Goal: Information Seeking & Learning: Compare options

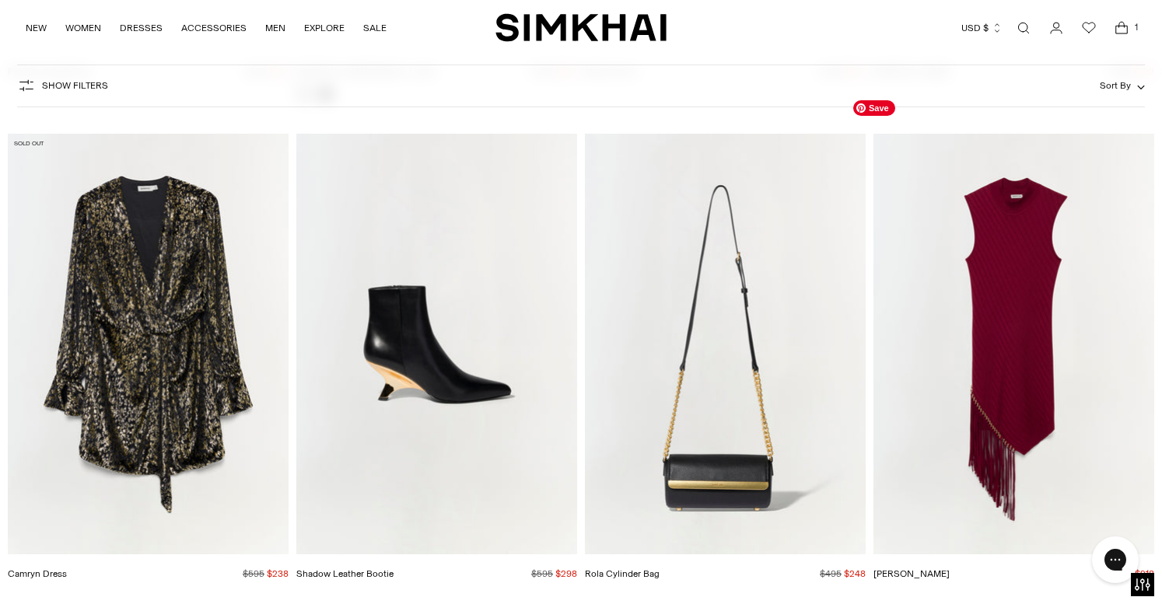
scroll to position [26541, 0]
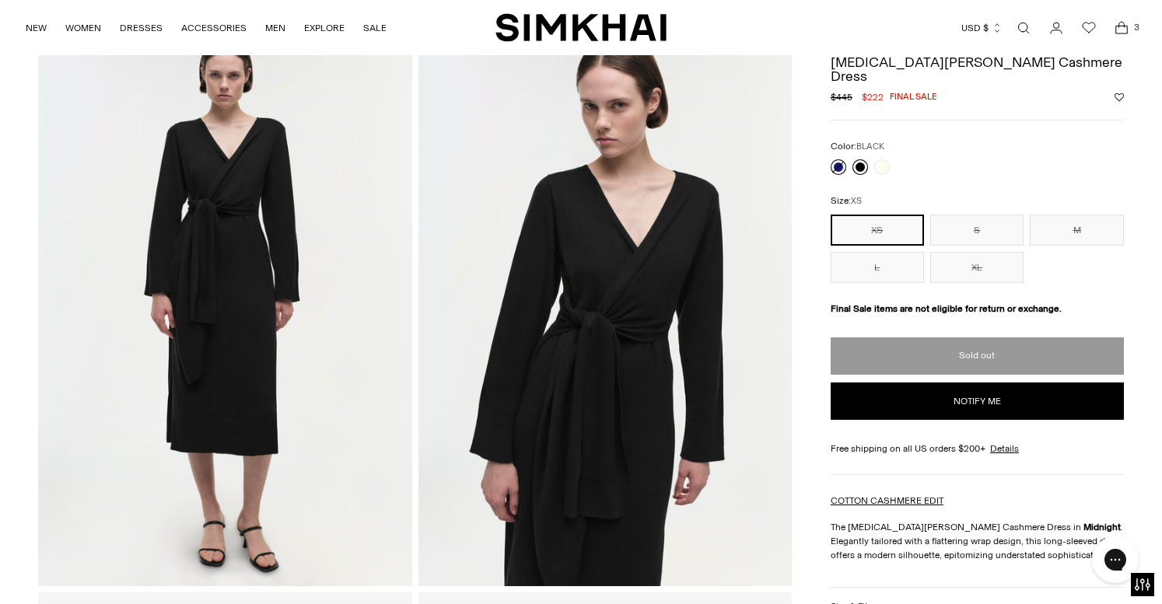
click at [862, 159] on link at bounding box center [860, 167] width 16 height 16
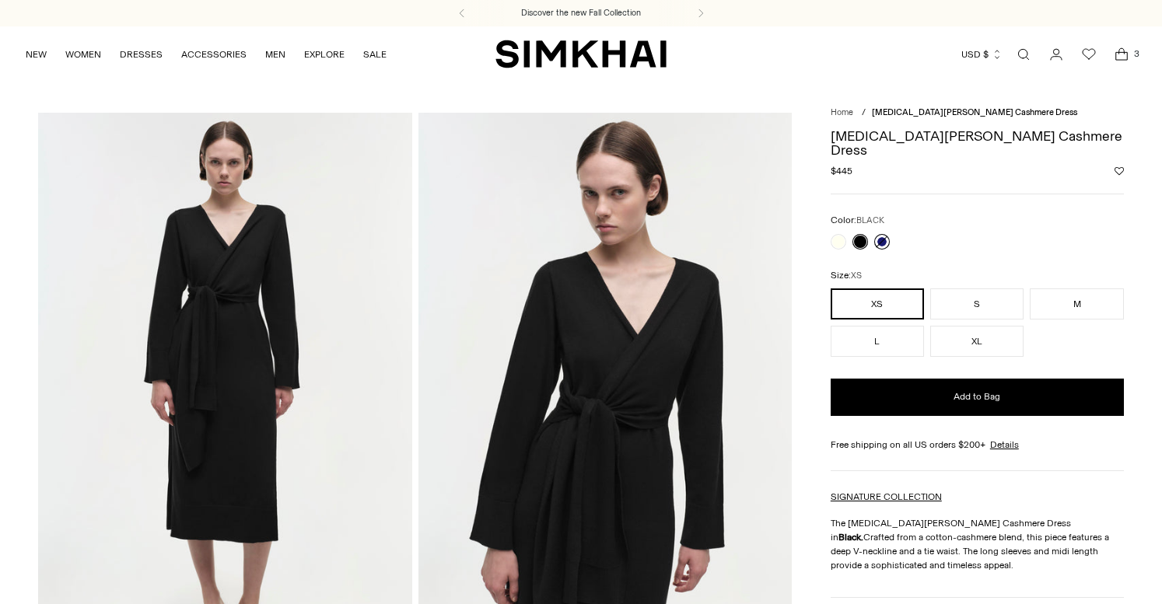
click at [885, 234] on link at bounding box center [882, 242] width 16 height 16
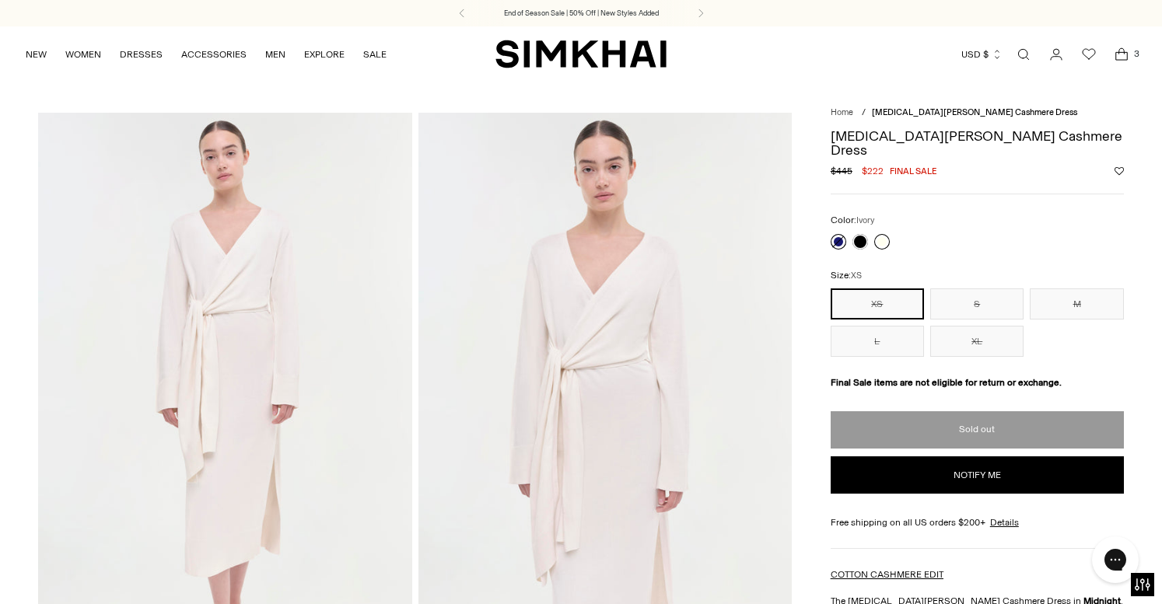
click at [882, 234] on link at bounding box center [882, 242] width 16 height 16
